Goal: Task Accomplishment & Management: Use online tool/utility

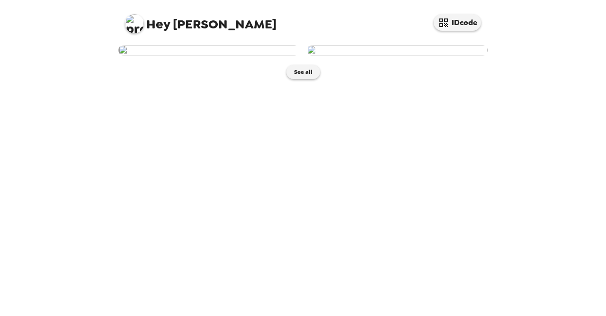
click at [412, 55] on img at bounding box center [397, 50] width 181 height 10
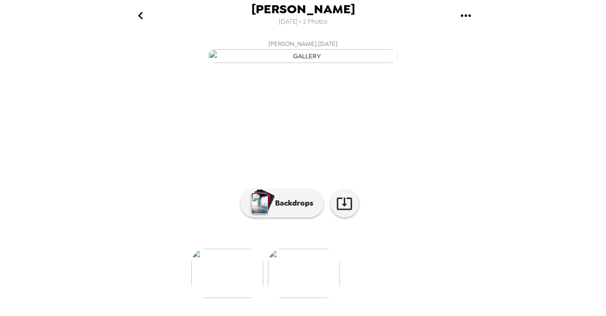
scroll to position [87, 0]
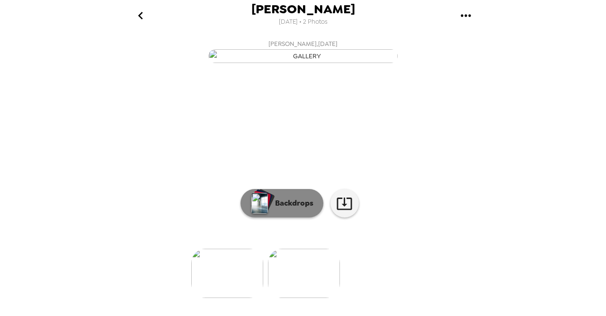
click at [288, 209] on p "Backdrops" at bounding box center [291, 202] width 43 height 11
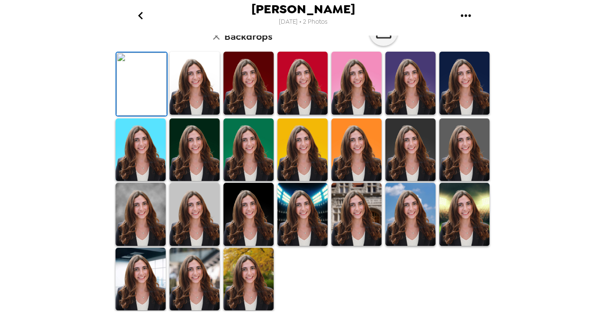
scroll to position [177, 0]
click at [193, 115] on img at bounding box center [194, 83] width 50 height 63
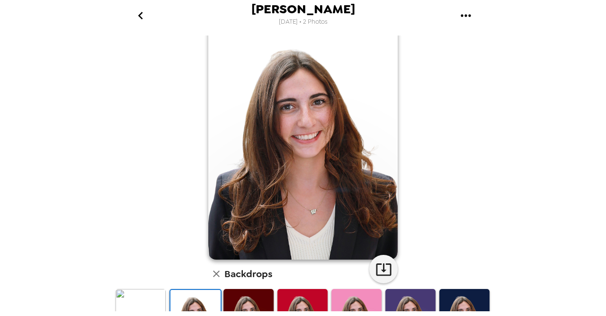
scroll to position [21, 0]
click at [383, 267] on icon "button" at bounding box center [383, 269] width 17 height 17
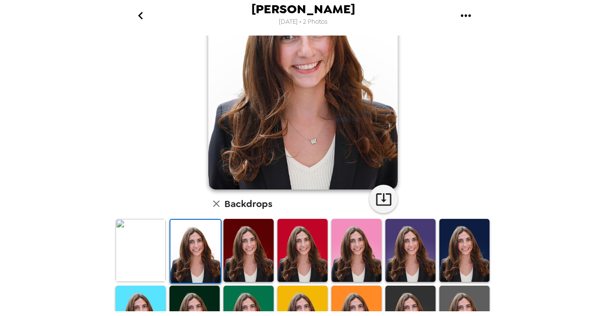
scroll to position [95, 0]
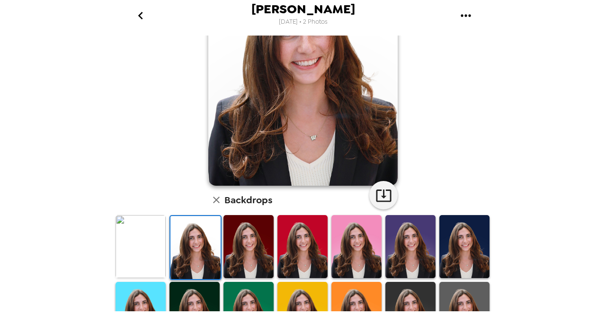
click at [147, 250] on img at bounding box center [141, 246] width 50 height 63
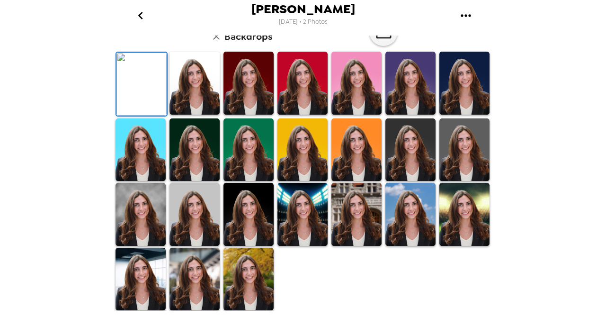
scroll to position [0, 0]
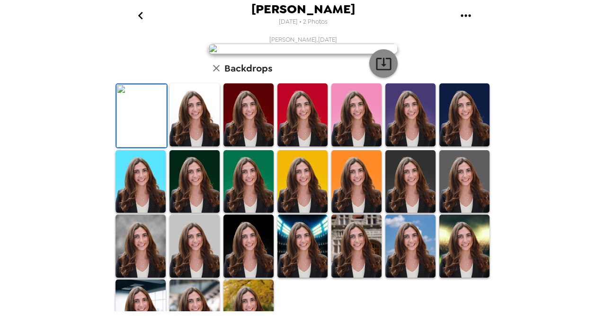
click at [384, 72] on icon "button" at bounding box center [383, 63] width 17 height 17
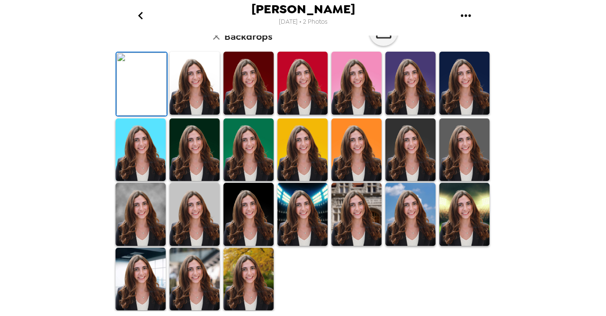
scroll to position [258, 0]
click at [258, 277] on img at bounding box center [248, 279] width 50 height 63
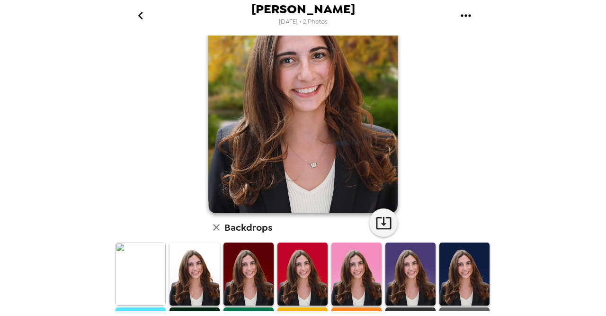
scroll to position [258, 0]
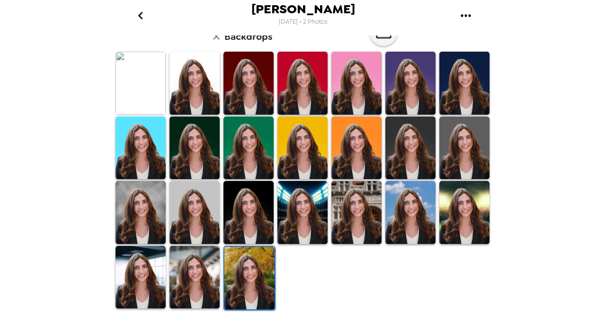
click at [195, 286] on img at bounding box center [194, 277] width 50 height 63
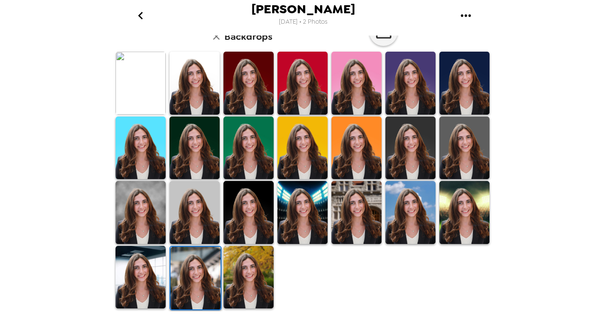
click at [145, 269] on img at bounding box center [141, 277] width 50 height 63
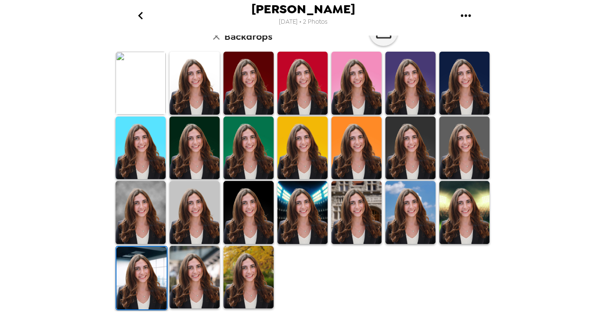
click at [459, 214] on img at bounding box center [464, 212] width 50 height 63
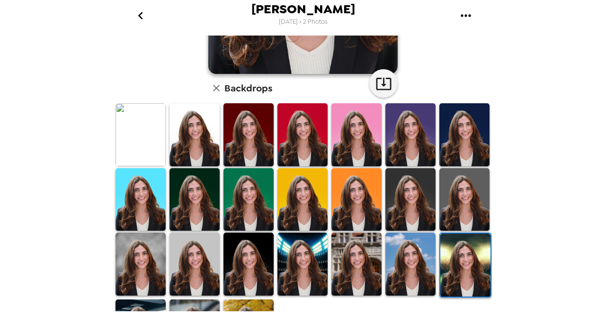
scroll to position [214, 0]
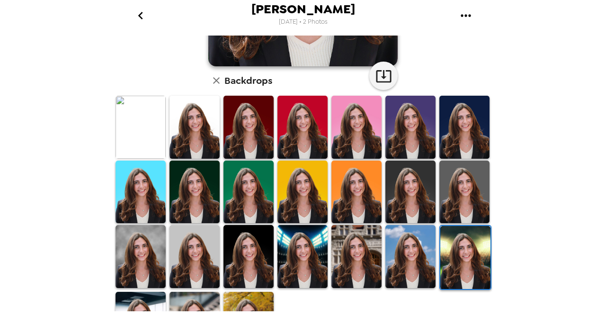
click at [405, 263] on img at bounding box center [410, 256] width 50 height 63
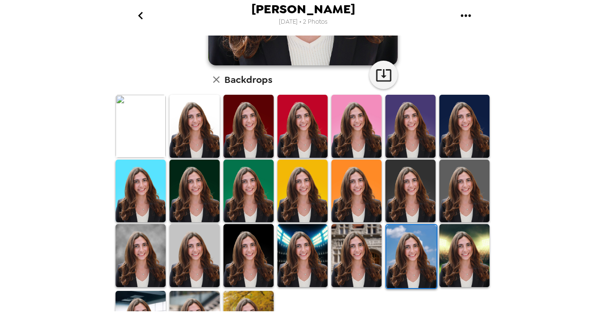
scroll to position [219, 0]
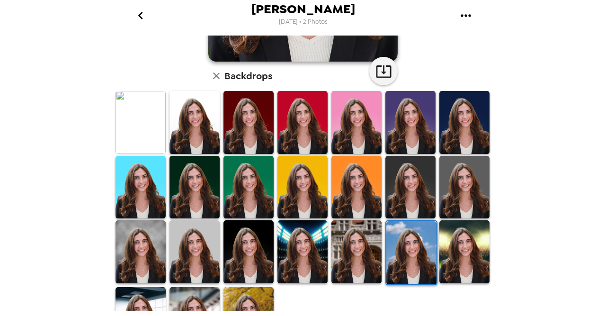
click at [370, 258] on img at bounding box center [356, 251] width 50 height 63
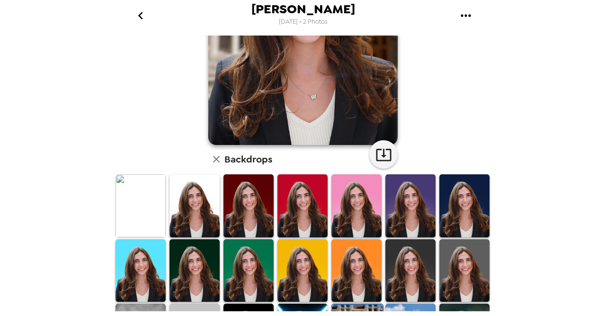
scroll to position [169, 0]
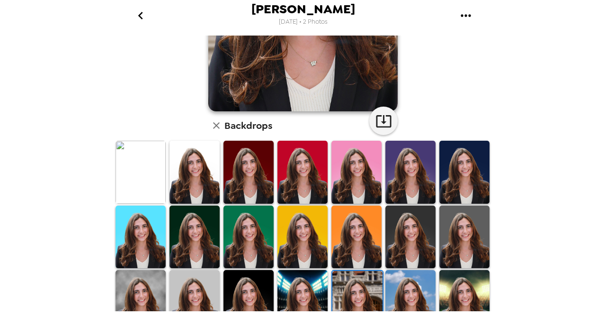
click at [302, 288] on img at bounding box center [302, 301] width 50 height 63
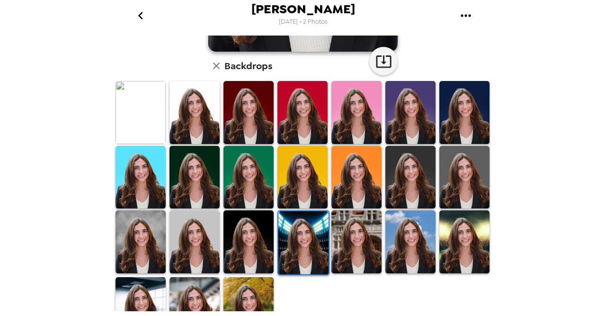
scroll to position [231, 0]
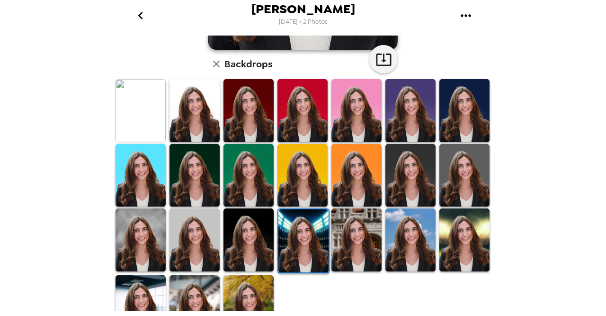
click at [250, 238] on img at bounding box center [248, 239] width 50 height 63
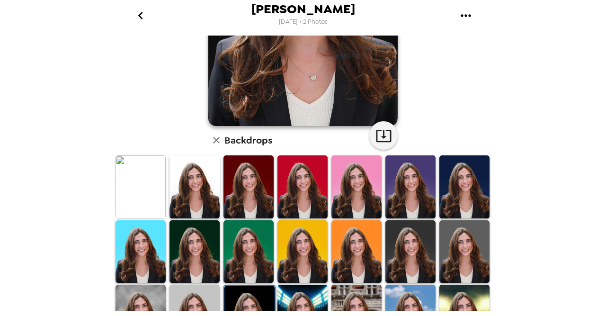
scroll to position [157, 0]
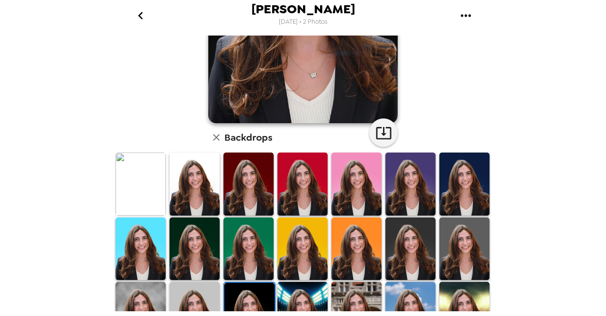
click at [199, 291] on img at bounding box center [194, 313] width 50 height 63
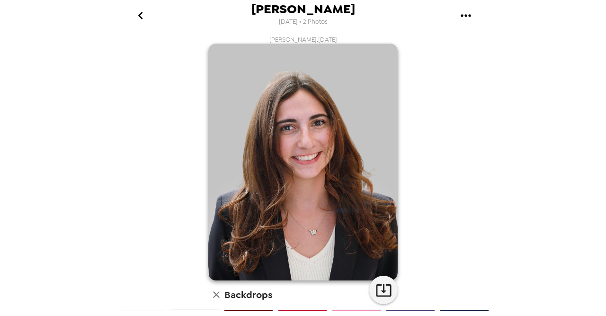
scroll to position [0, 0]
click at [387, 289] on icon "button" at bounding box center [383, 290] width 17 height 17
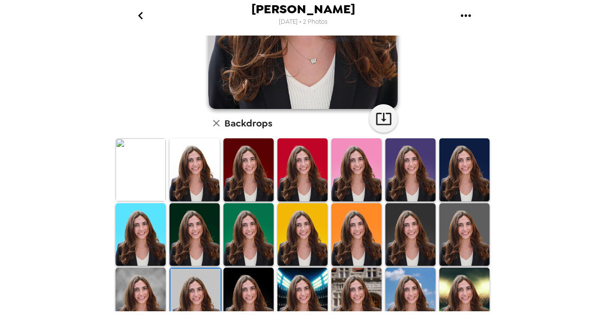
click at [145, 284] on img at bounding box center [141, 298] width 50 height 63
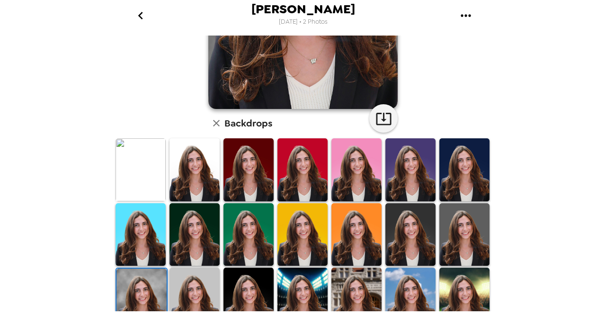
scroll to position [0, 0]
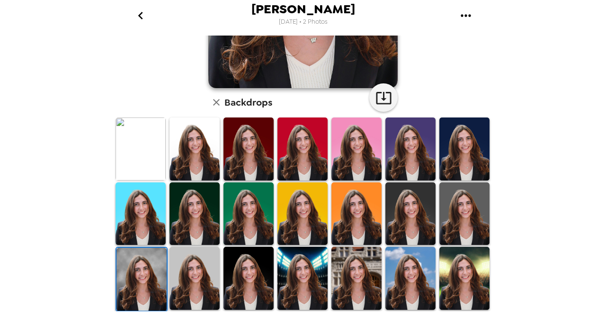
scroll to position [206, 0]
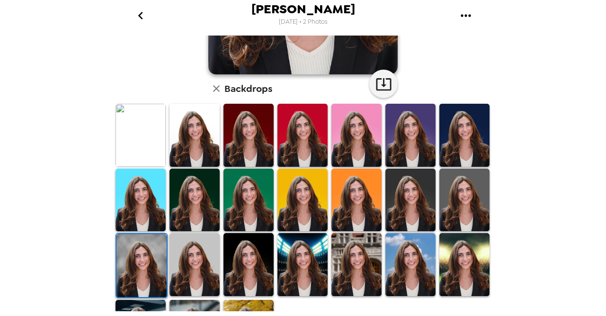
click at [479, 199] on img at bounding box center [464, 200] width 50 height 62
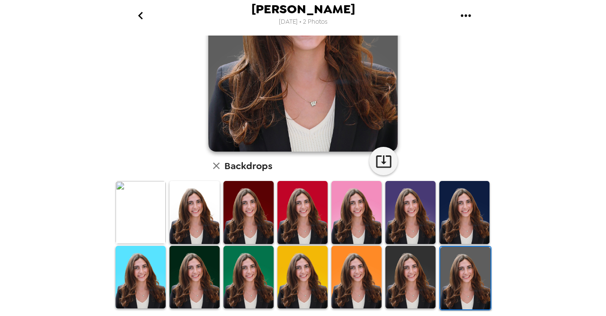
scroll to position [0, 0]
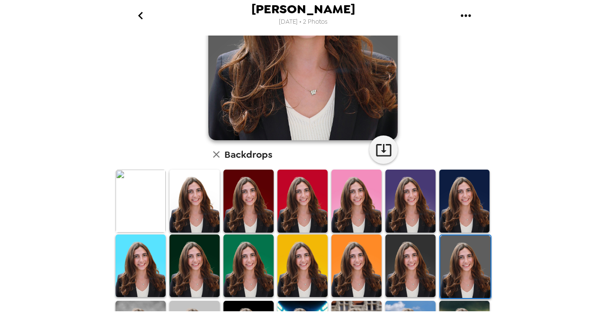
click at [422, 263] on img at bounding box center [410, 265] width 50 height 62
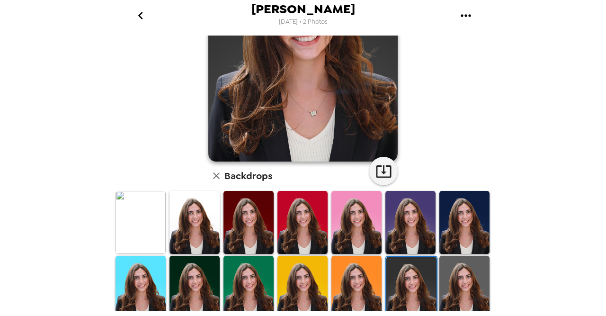
scroll to position [121, 0]
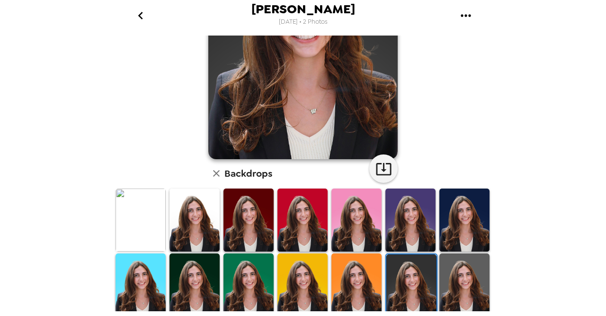
click at [355, 278] on img at bounding box center [356, 284] width 50 height 62
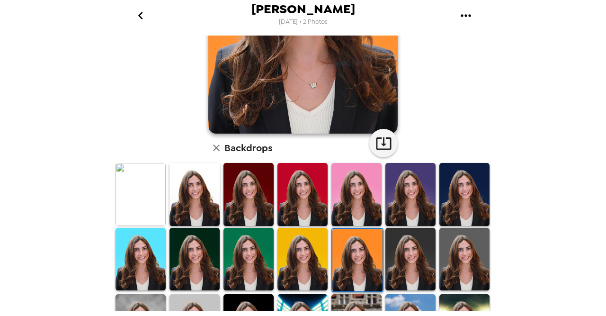
scroll to position [157, 0]
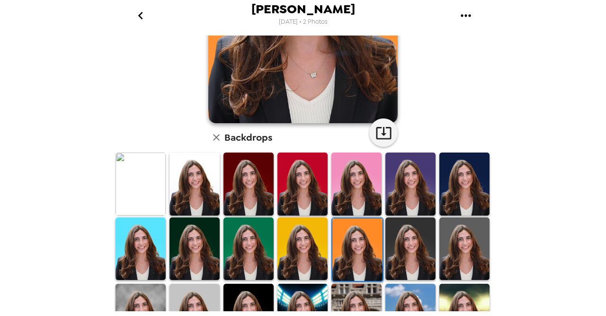
click at [297, 262] on img at bounding box center [302, 248] width 50 height 62
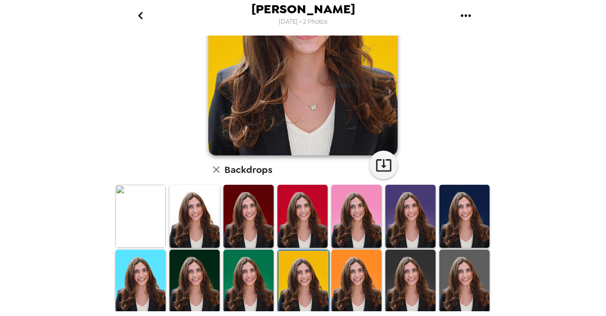
scroll to position [143, 0]
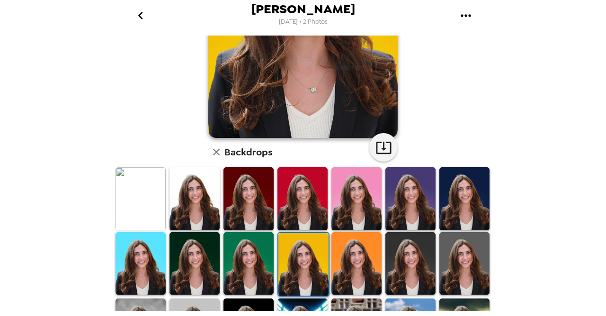
click at [249, 266] on img at bounding box center [248, 263] width 50 height 62
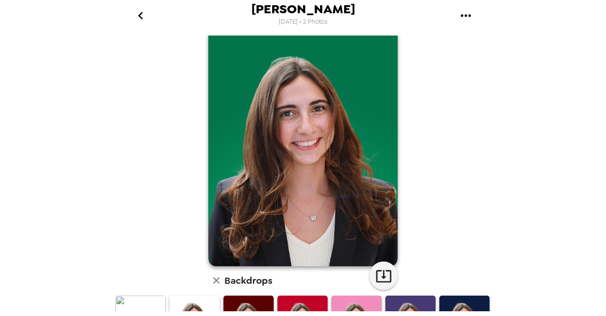
scroll to position [0, 0]
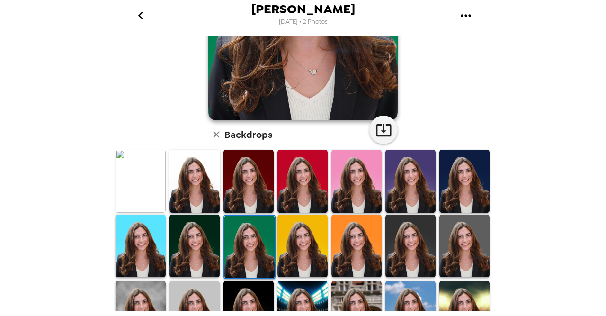
click at [201, 251] on img at bounding box center [194, 245] width 50 height 62
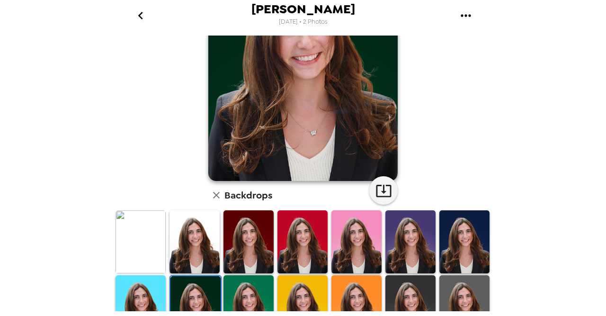
scroll to position [102, 0]
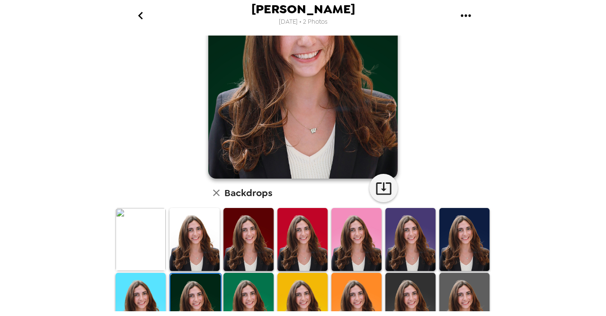
click at [146, 285] on img at bounding box center [141, 304] width 50 height 62
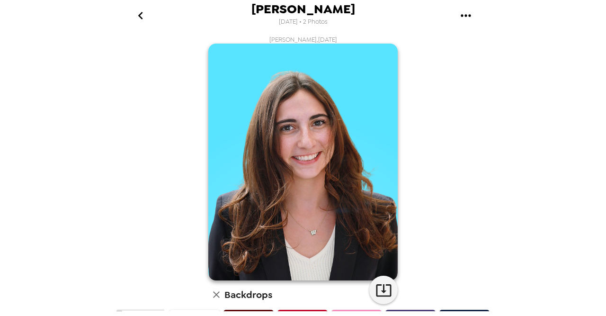
scroll to position [93, 0]
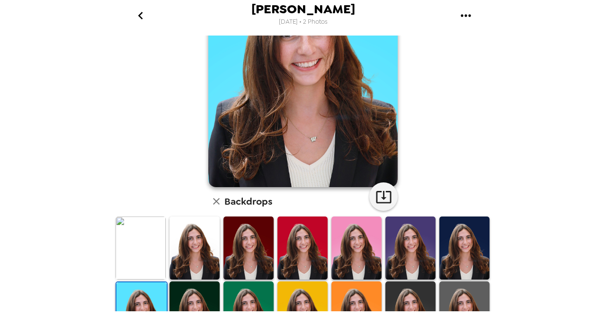
click at [477, 254] on img at bounding box center [464, 247] width 50 height 62
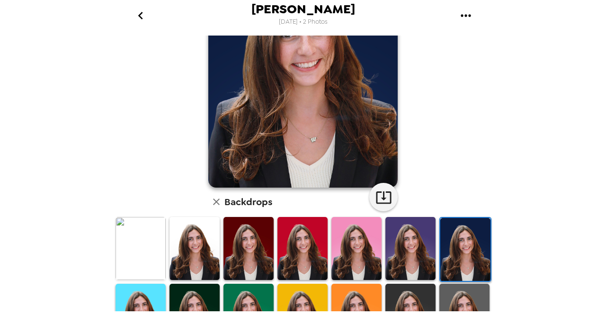
scroll to position [103, 0]
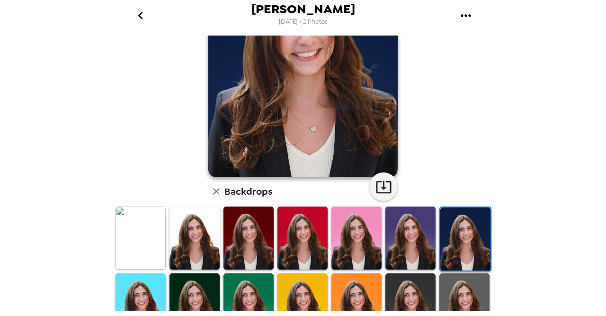
click at [416, 256] on img at bounding box center [410, 237] width 50 height 62
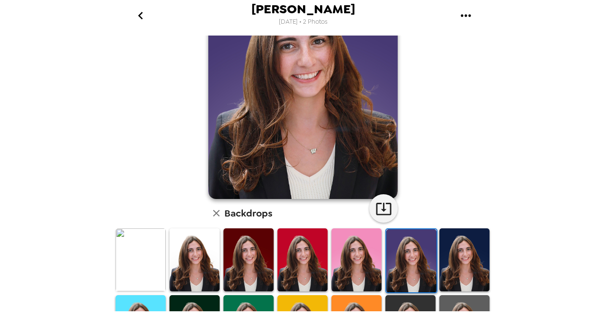
scroll to position [91, 0]
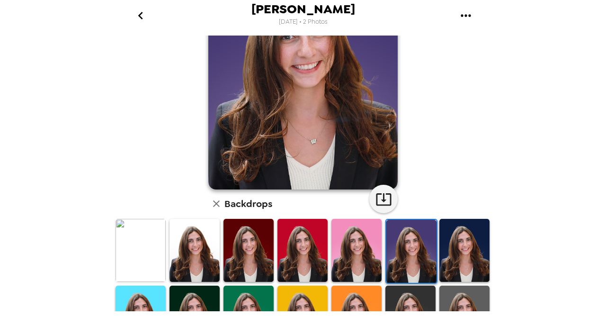
click at [366, 257] on img at bounding box center [356, 250] width 50 height 62
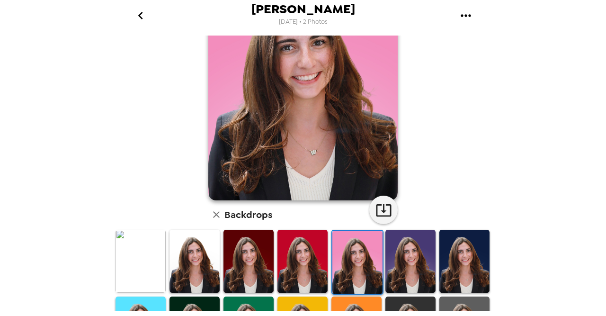
scroll to position [80, 0]
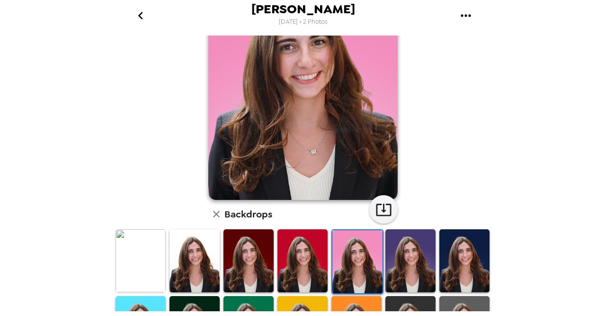
click at [313, 261] on img at bounding box center [302, 260] width 50 height 62
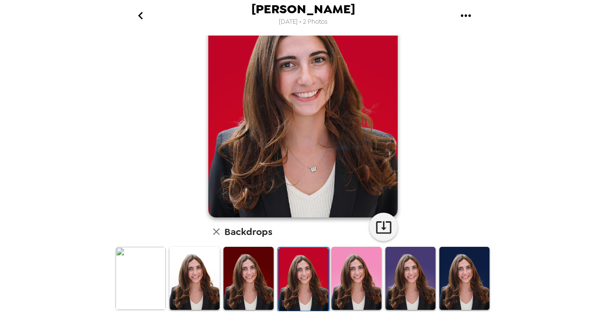
scroll to position [65, 0]
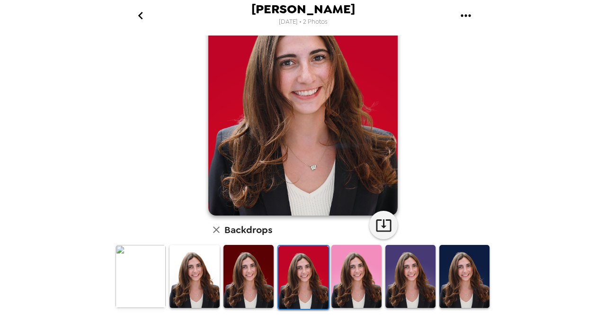
click at [250, 276] on img at bounding box center [248, 276] width 50 height 62
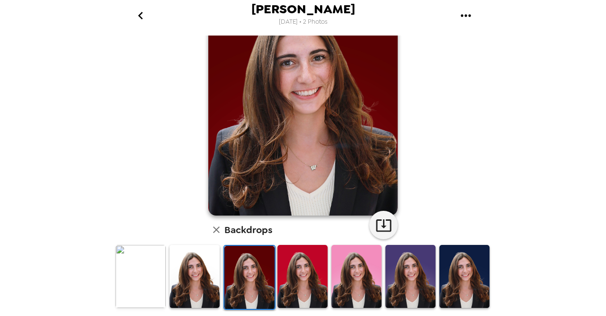
scroll to position [64, 0]
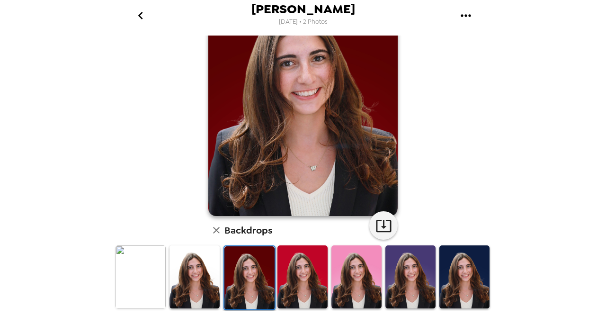
click at [194, 275] on img at bounding box center [194, 276] width 50 height 62
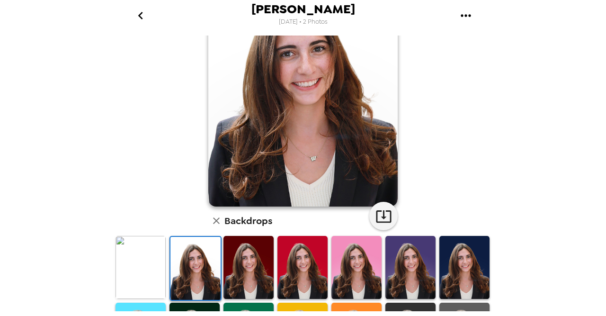
scroll to position [75, 0]
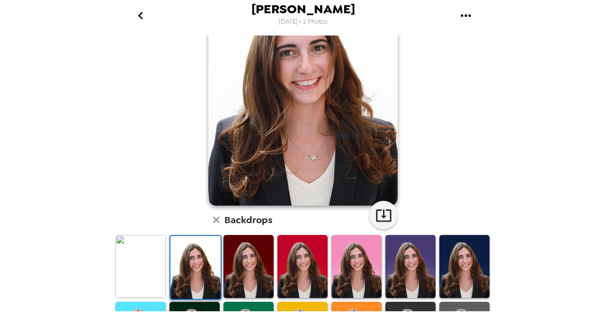
click at [143, 272] on img at bounding box center [141, 266] width 50 height 62
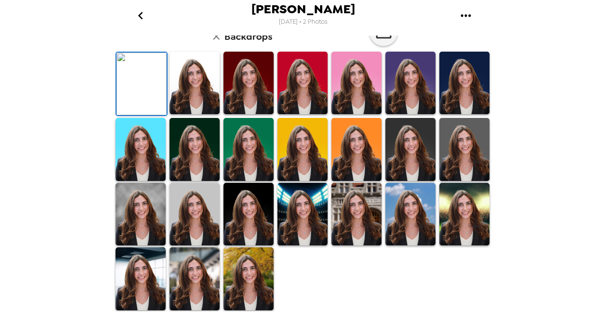
scroll to position [0, 0]
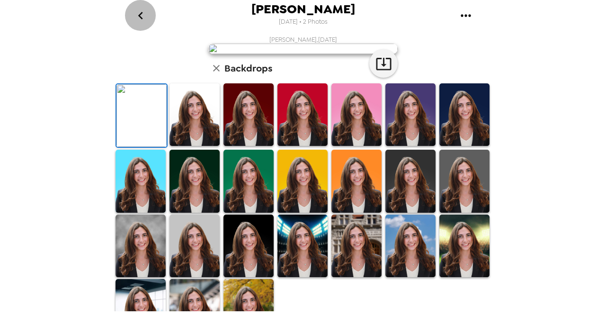
click at [139, 18] on icon "go back" at bounding box center [140, 15] width 15 height 15
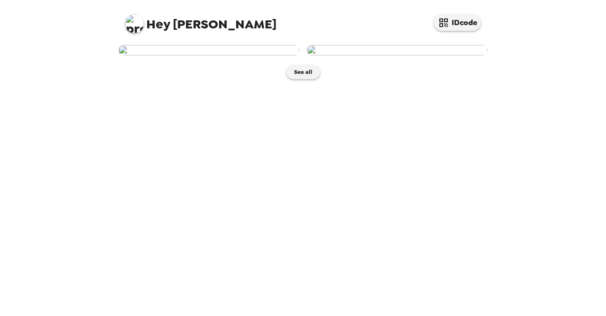
click at [249, 55] on img at bounding box center [208, 50] width 181 height 10
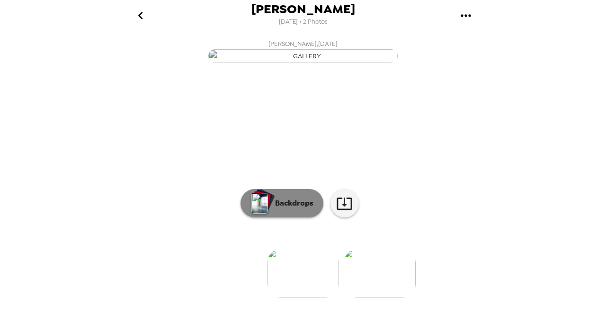
click at [269, 217] on button "Backdrops" at bounding box center [282, 203] width 83 height 28
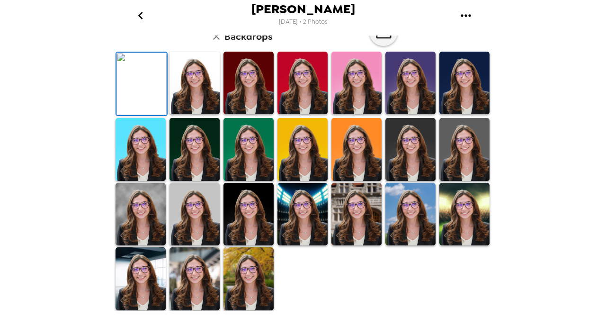
click at [197, 84] on img at bounding box center [194, 83] width 50 height 62
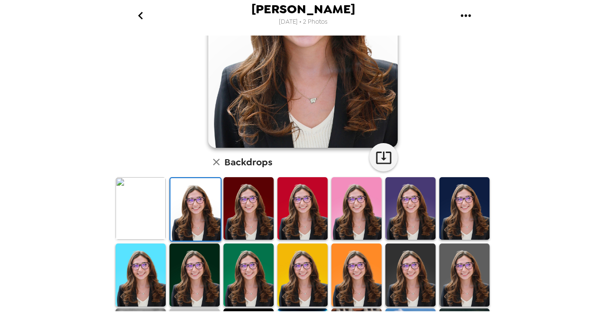
click at [155, 219] on img at bounding box center [141, 208] width 50 height 62
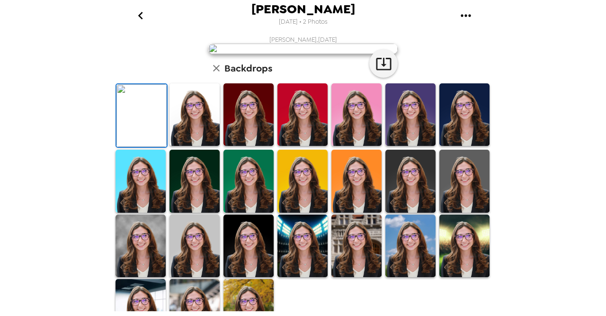
click at [504, 37] on div "[PERSON_NAME] [DATE] • 2 Photos [PERSON_NAME] , [DATE] Backdrops" at bounding box center [303, 158] width 606 height 316
